Goal: Entertainment & Leisure: Consume media (video, audio)

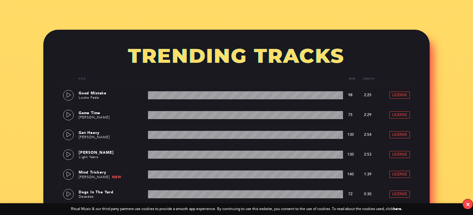
scroll to position [278, 0]
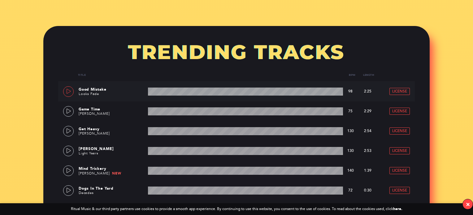
click at [68, 91] on icon at bounding box center [68, 91] width 5 height 5
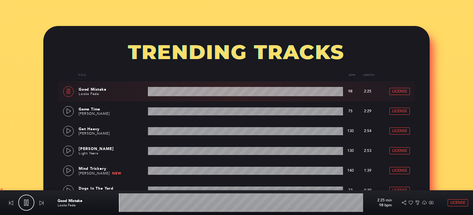
click at [220, 202] on wave at bounding box center [241, 202] width 244 height 19
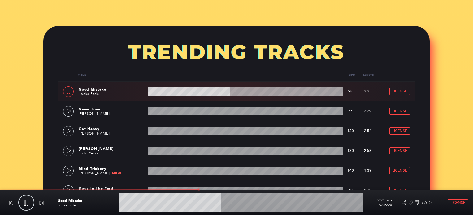
click at [247, 203] on wave at bounding box center [241, 202] width 244 height 19
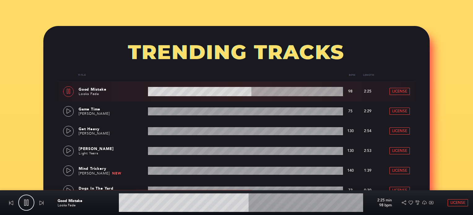
click at [67, 92] on icon at bounding box center [68, 91] width 5 height 5
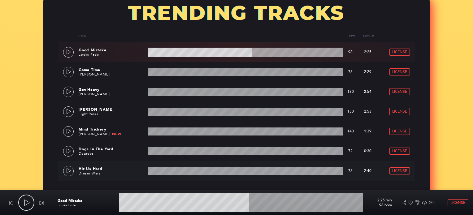
scroll to position [371, 0]
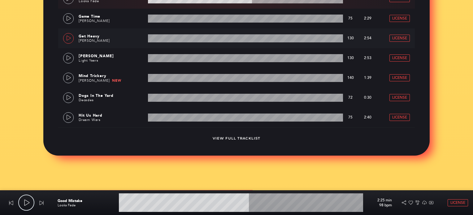
click at [72, 38] on link at bounding box center [68, 38] width 11 height 11
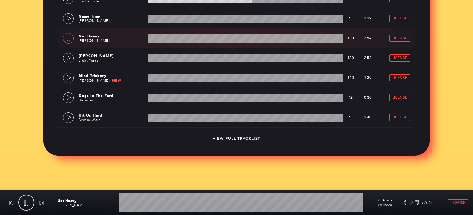
click at [257, 39] on wave at bounding box center [245, 38] width 195 height 9
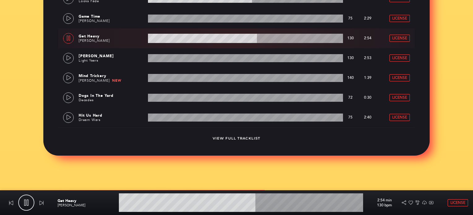
click at [303, 37] on wave at bounding box center [245, 38] width 195 height 9
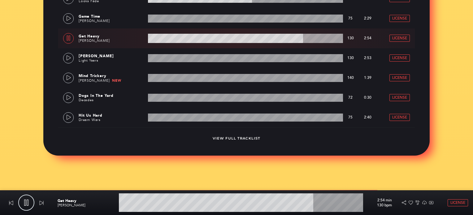
click at [68, 38] on icon at bounding box center [68, 38] width 5 height 5
type input "80.87"
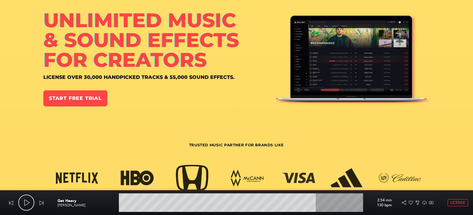
scroll to position [0, 0]
